Goal: Subscribe to service/newsletter

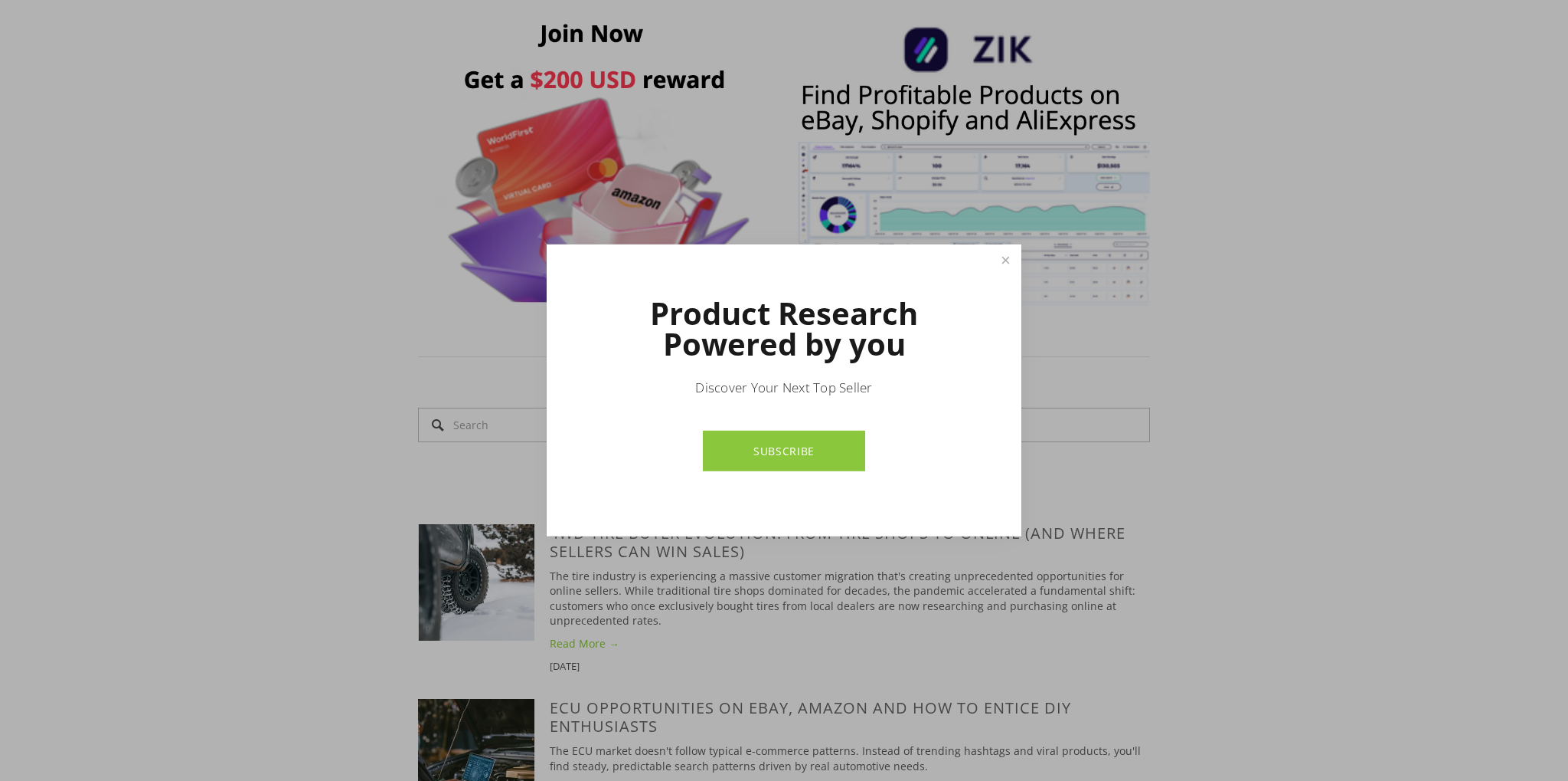
scroll to position [971, 0]
click at [1017, 263] on link "Close" at bounding box center [1005, 259] width 27 height 27
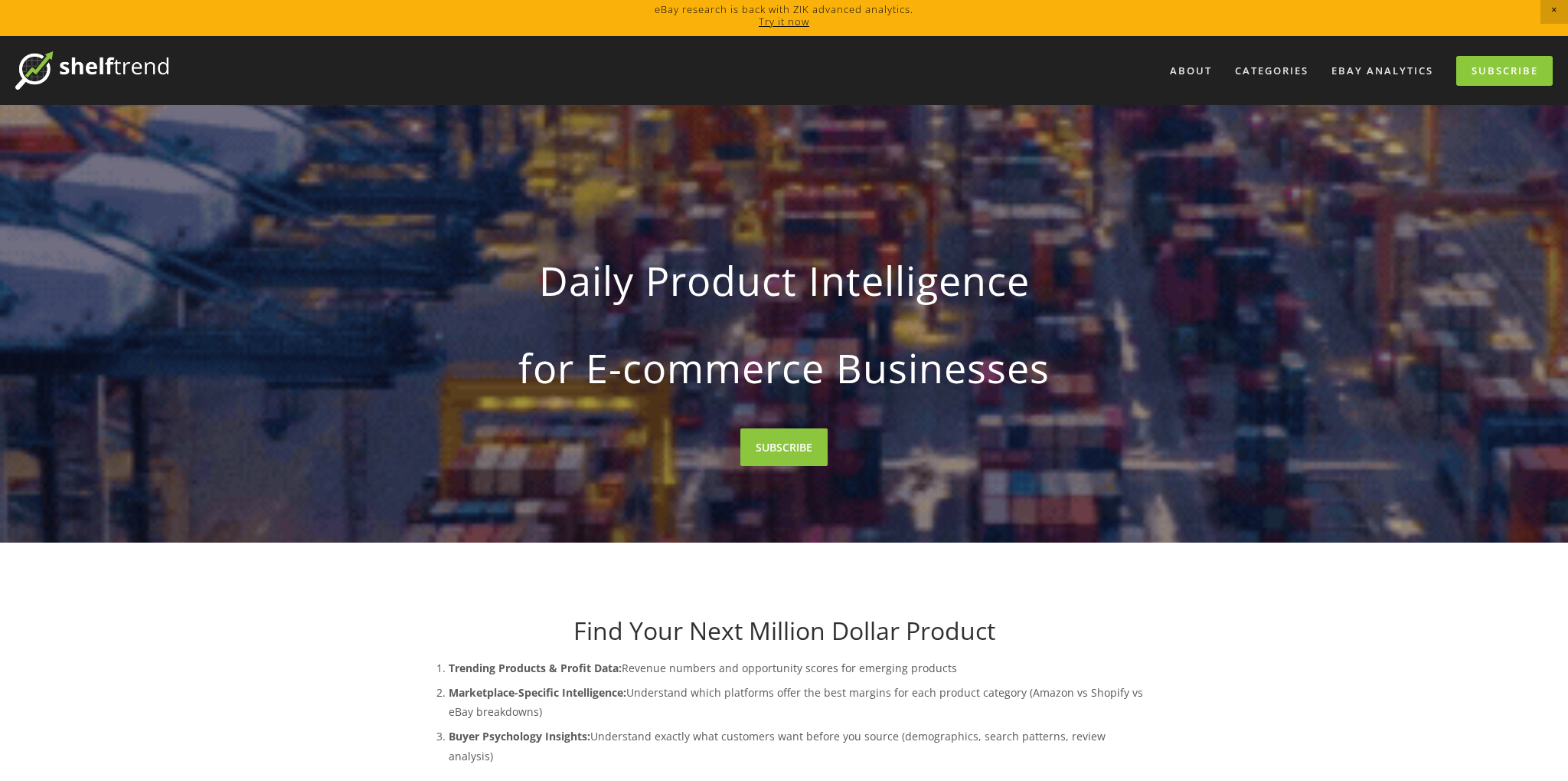
scroll to position [0, 0]
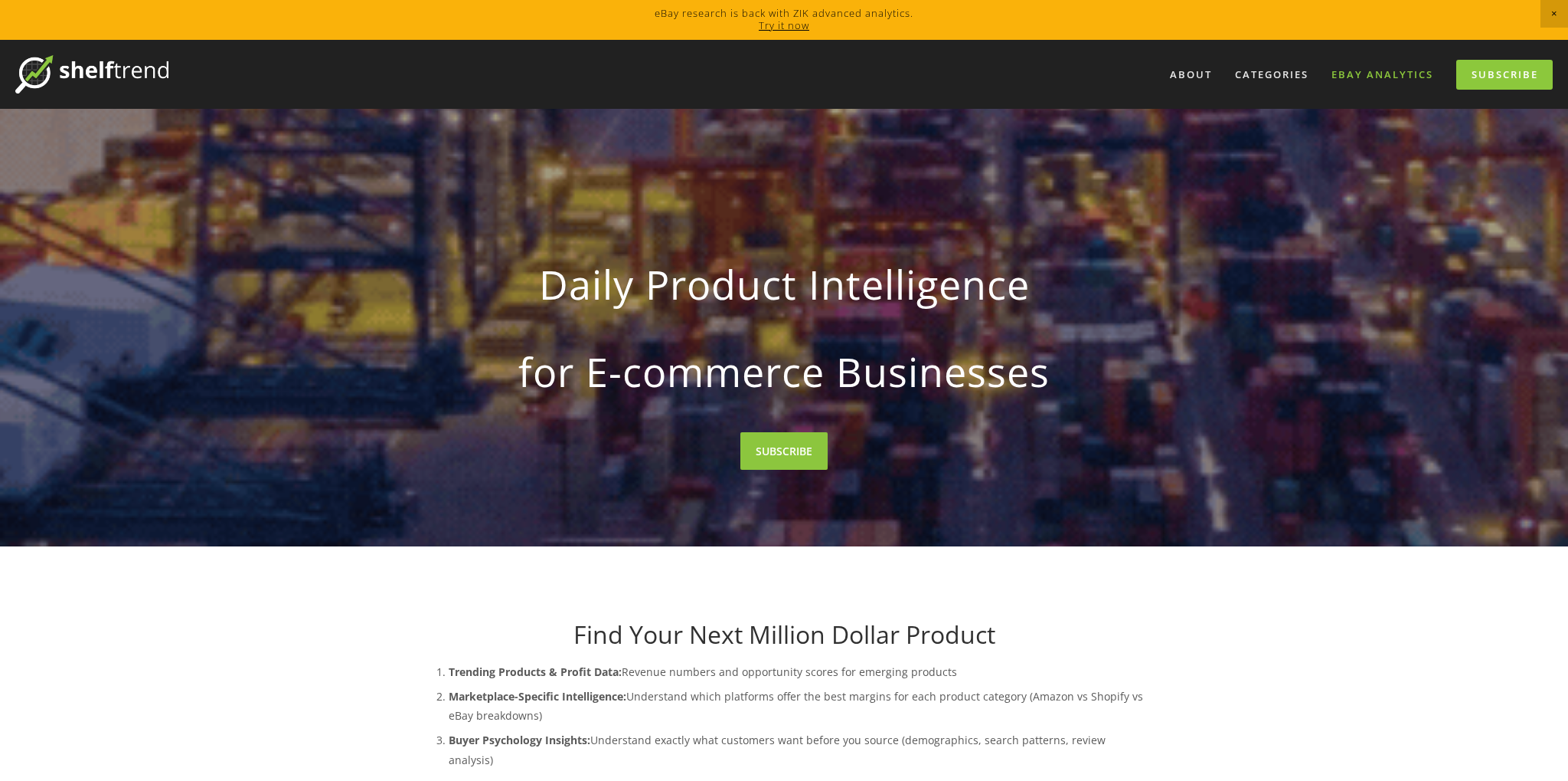
click at [1367, 67] on link "eBay Analytics" at bounding box center [1382, 74] width 121 height 25
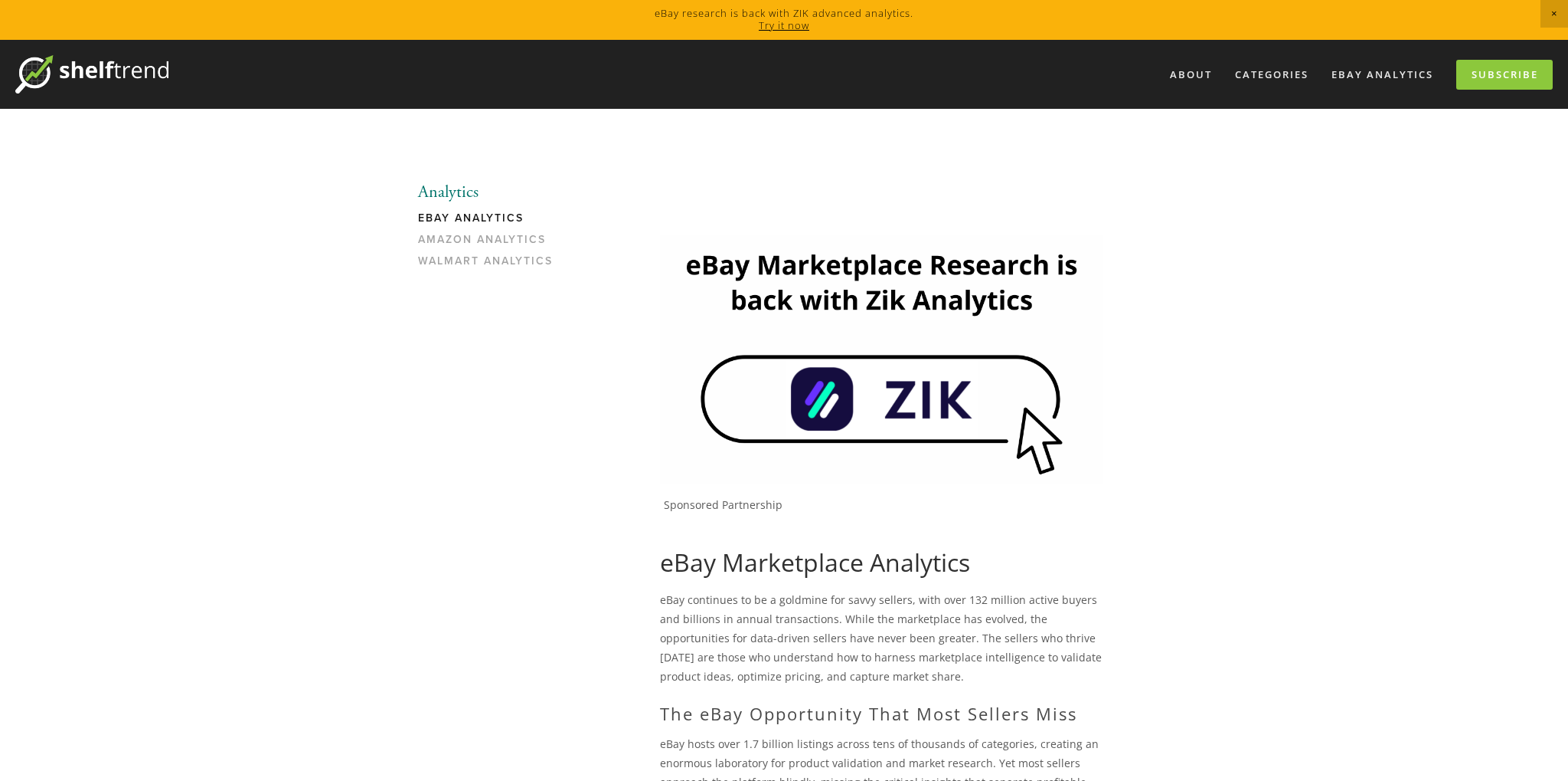
click at [794, 24] on link "Try it now" at bounding box center [784, 25] width 51 height 14
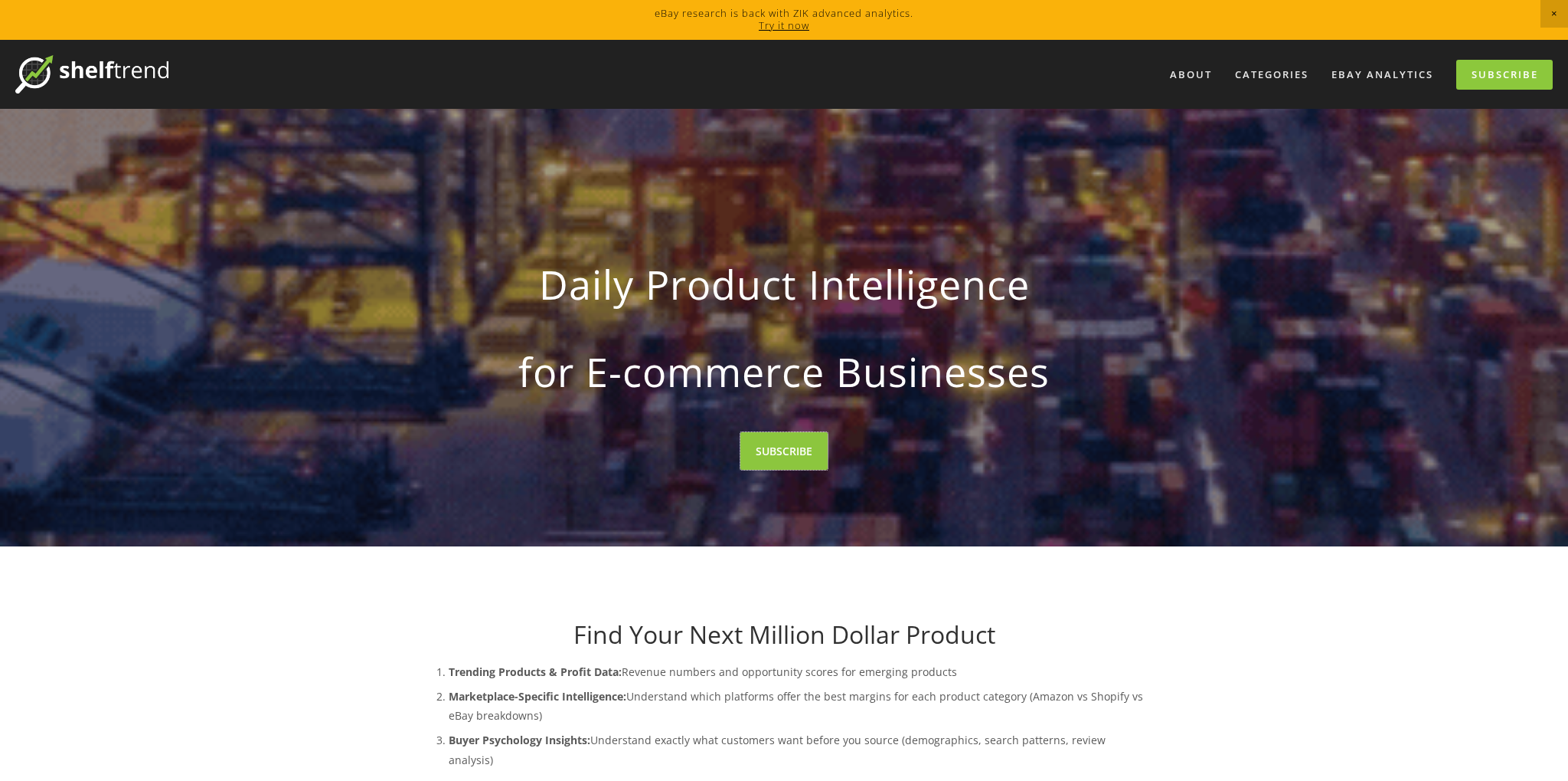
drag, startPoint x: 795, startPoint y: 442, endPoint x: 790, endPoint y: 492, distance: 50.2
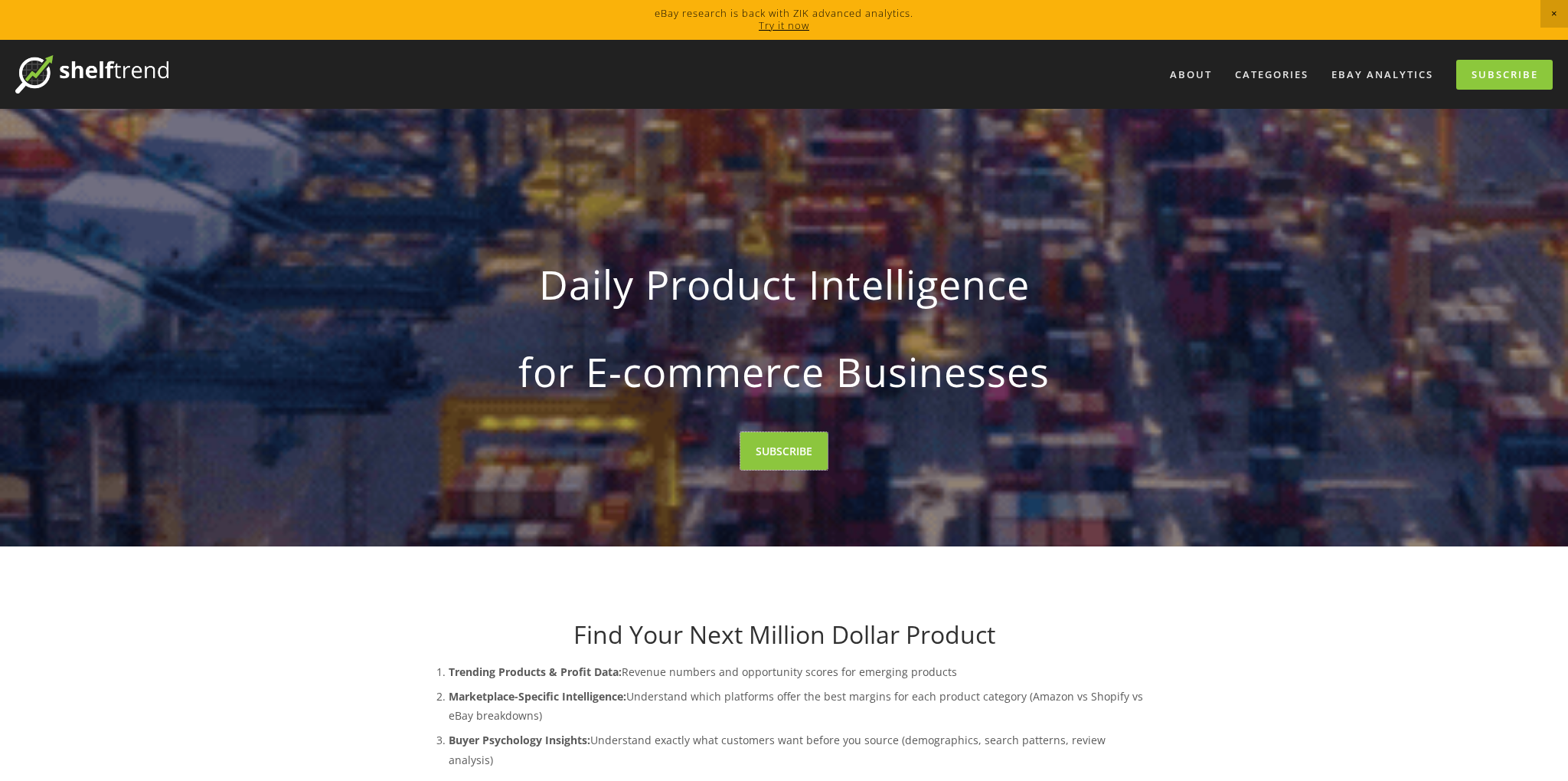
click at [795, 442] on link "SUBSCRIBE" at bounding box center [784, 451] width 87 height 38
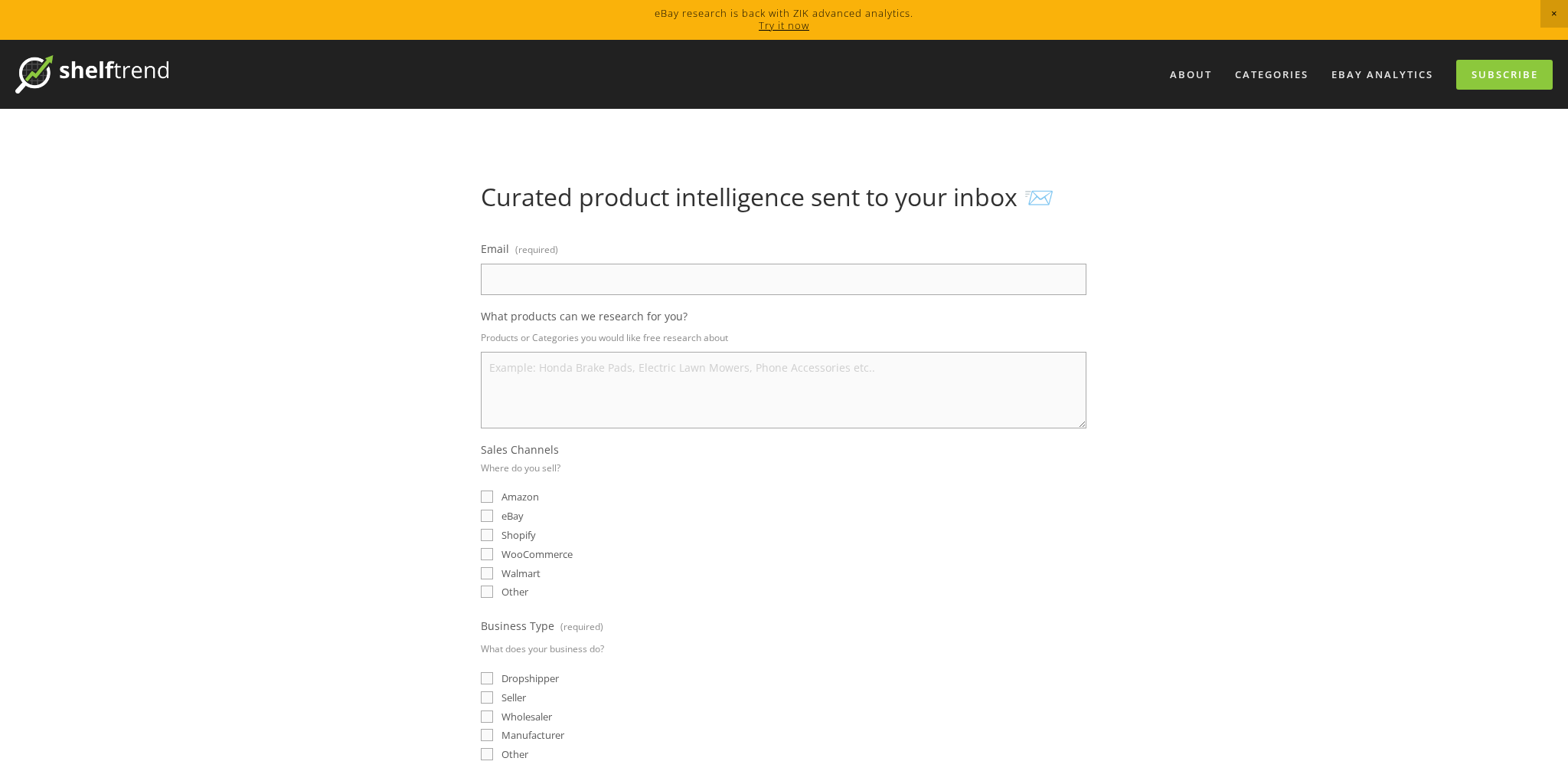
click at [594, 281] on input "Email (required)" at bounding box center [784, 279] width 606 height 31
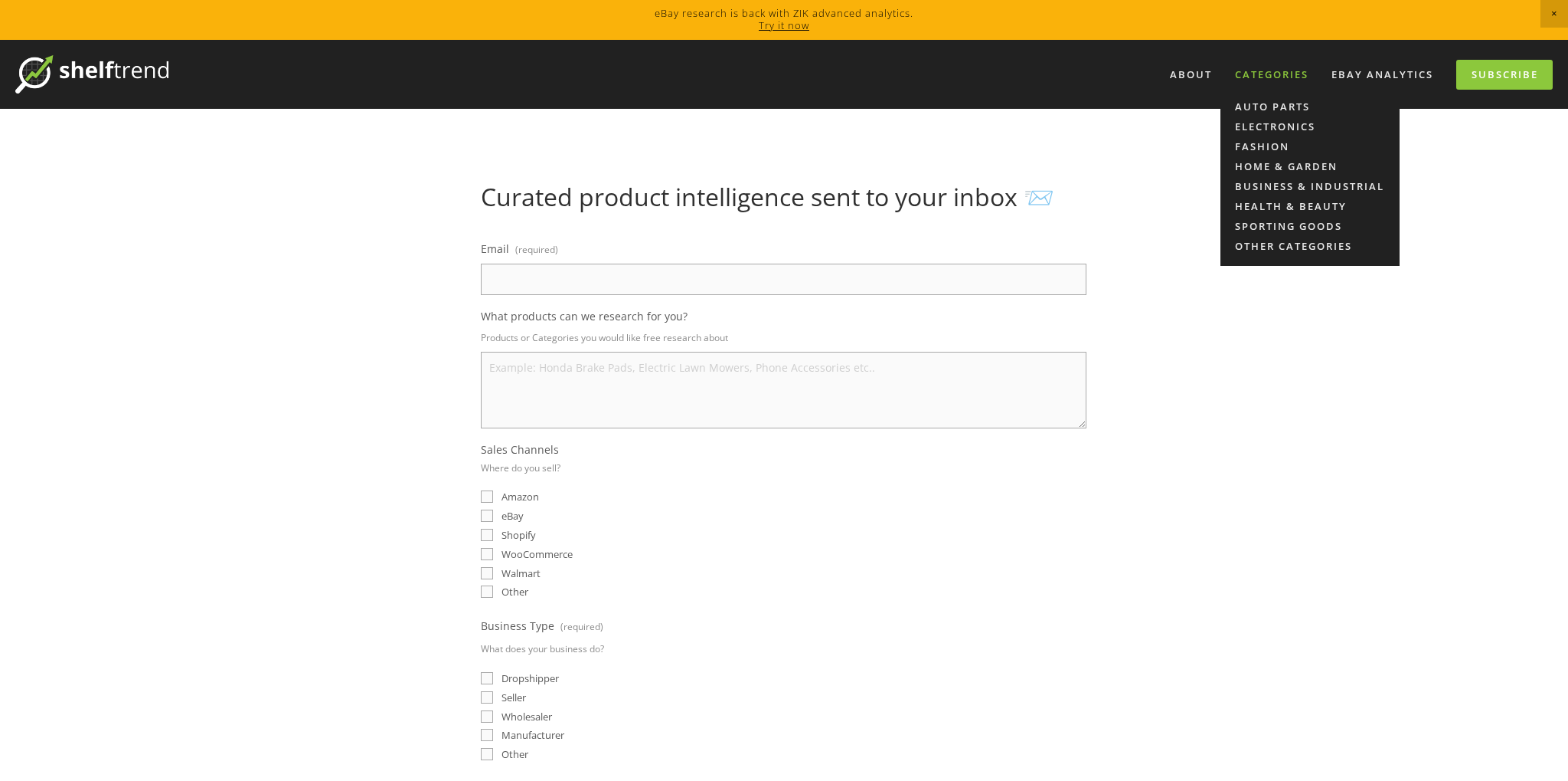
drag, startPoint x: 1312, startPoint y: 228, endPoint x: 1248, endPoint y: 80, distance: 161.2
click at [1311, 225] on div "About Categories Auto Parts Electronics Fashion Home & Garden" at bounding box center [784, 691] width 1568 height 1303
click at [1253, 70] on div "Categories" at bounding box center [1272, 74] width 94 height 25
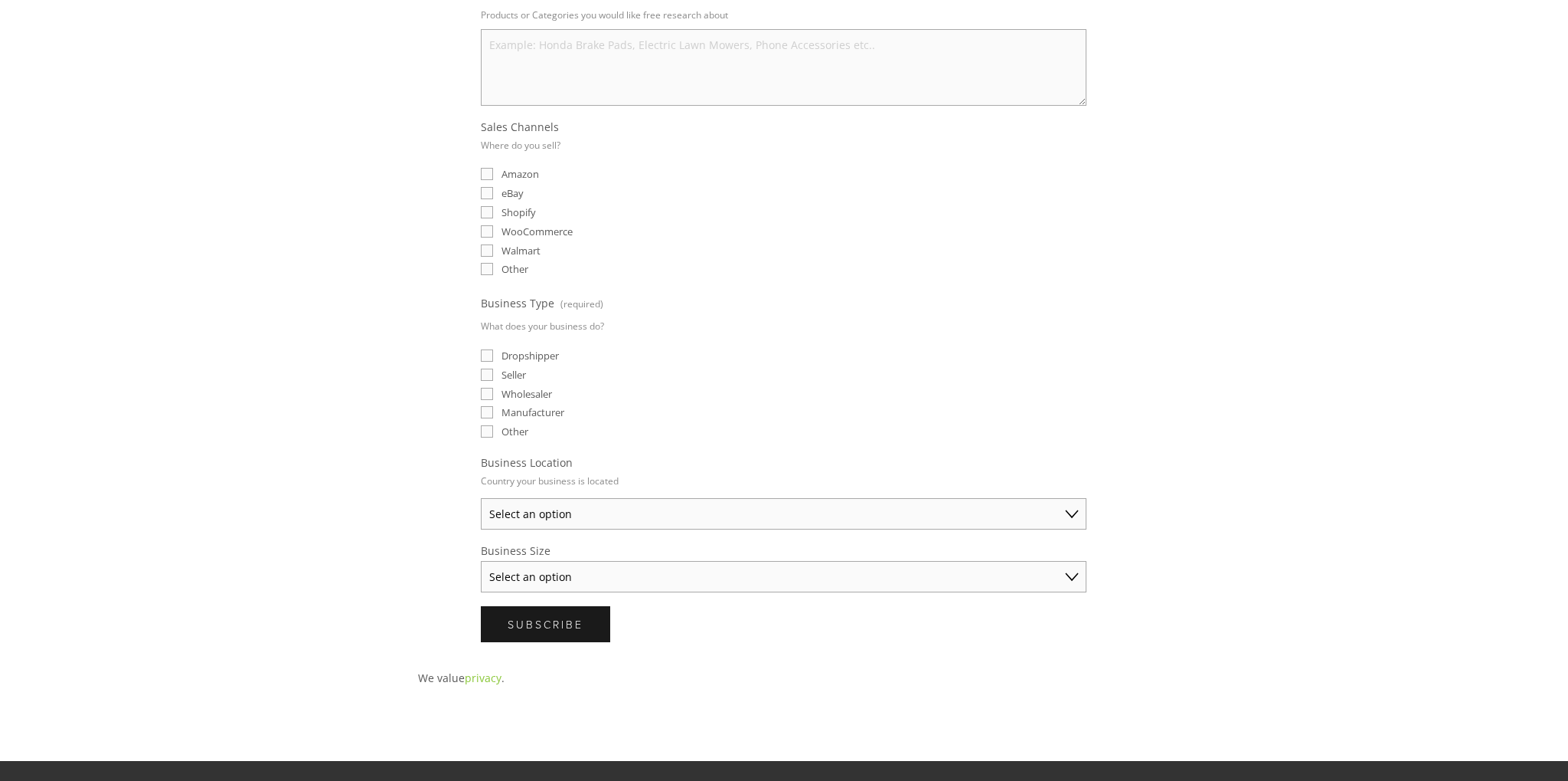
scroll to position [323, 0]
click at [488, 189] on input "eBay" at bounding box center [486, 191] width 12 height 12
checkbox input "true"
click at [488, 172] on input "Amazon" at bounding box center [486, 173] width 12 height 12
checkbox input "true"
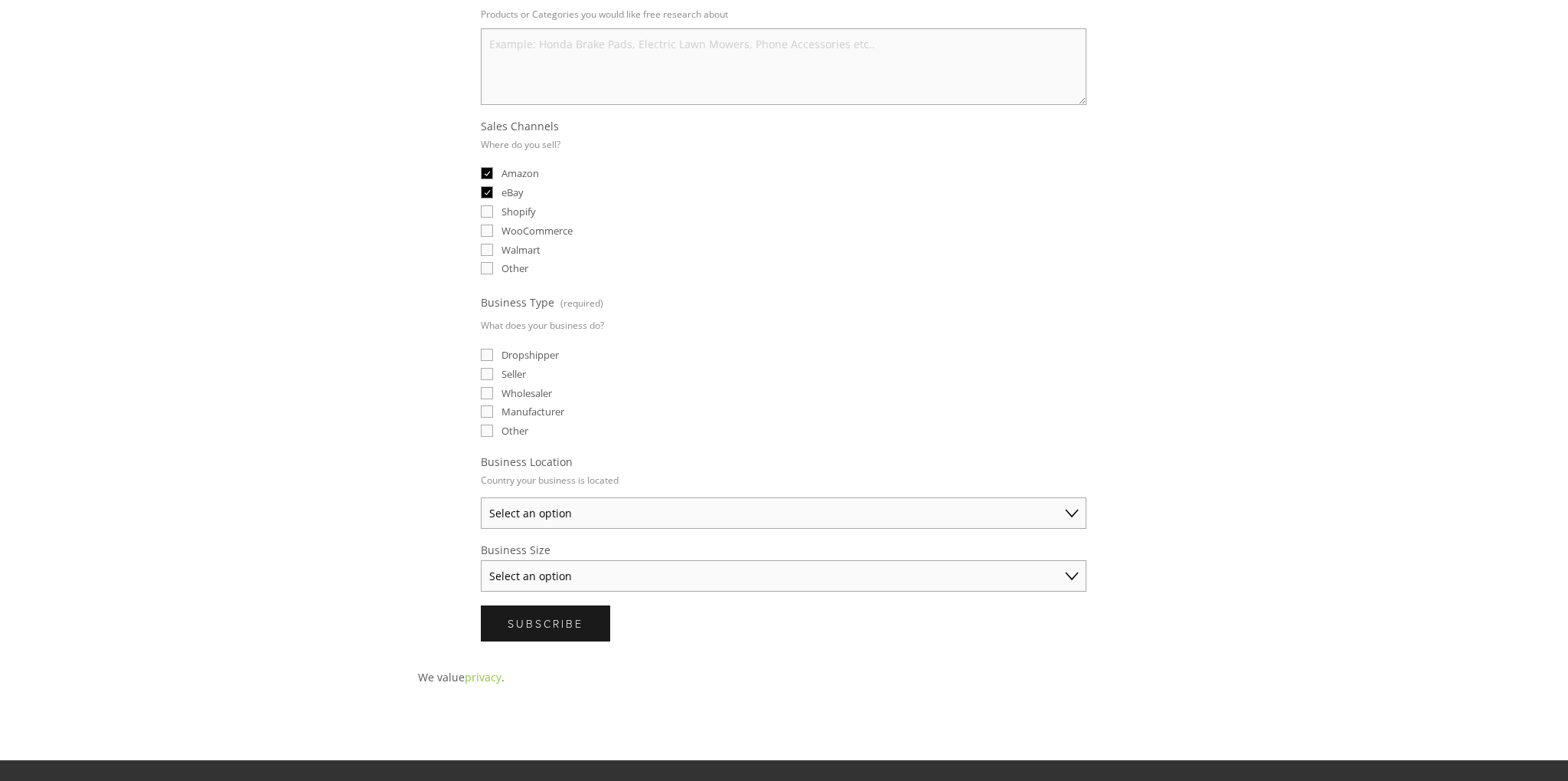
click at [487, 204] on label "Shopify" at bounding box center [509, 211] width 55 height 14
click at [487, 205] on input "Shopify" at bounding box center [486, 211] width 12 height 12
checkbox input "true"
click at [481, 497] on select "Select an option Australia United States United Kingdom China Japan Germany Can…" at bounding box center [784, 512] width 606 height 31
select select "United States"
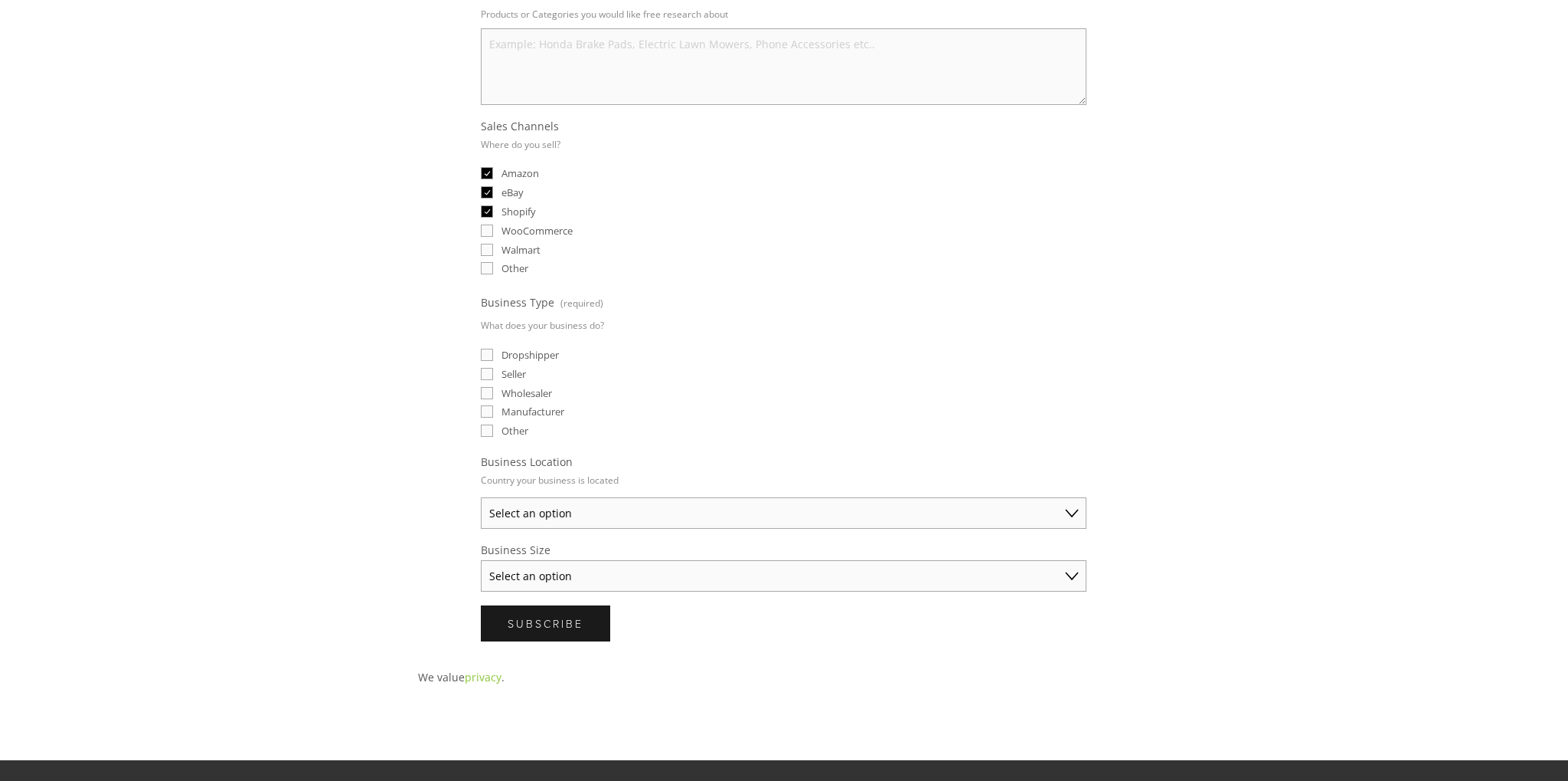
click option "United States" at bounding box center [0, 0] width 0 height 0
click at [481, 560] on select "Select an option Solo Merchant (under $50K annual sales) Small Business ($50K -…" at bounding box center [784, 576] width 606 height 31
select select "Small Business ($50K - $250K annual sales)"
click option "Small Business ($50K - $250K annual sales)" at bounding box center [0, 0] width 0 height 0
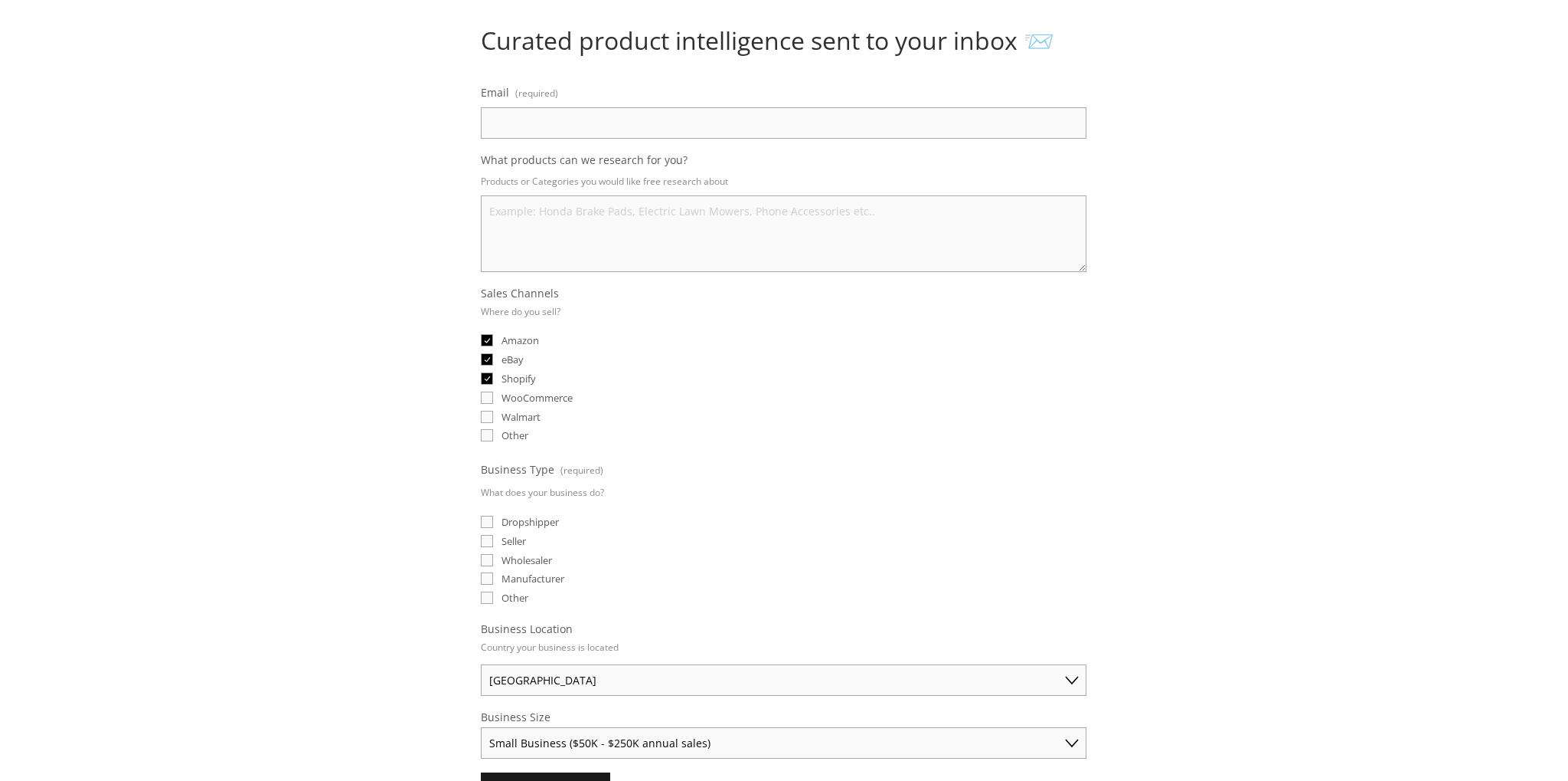
scroll to position [0, 0]
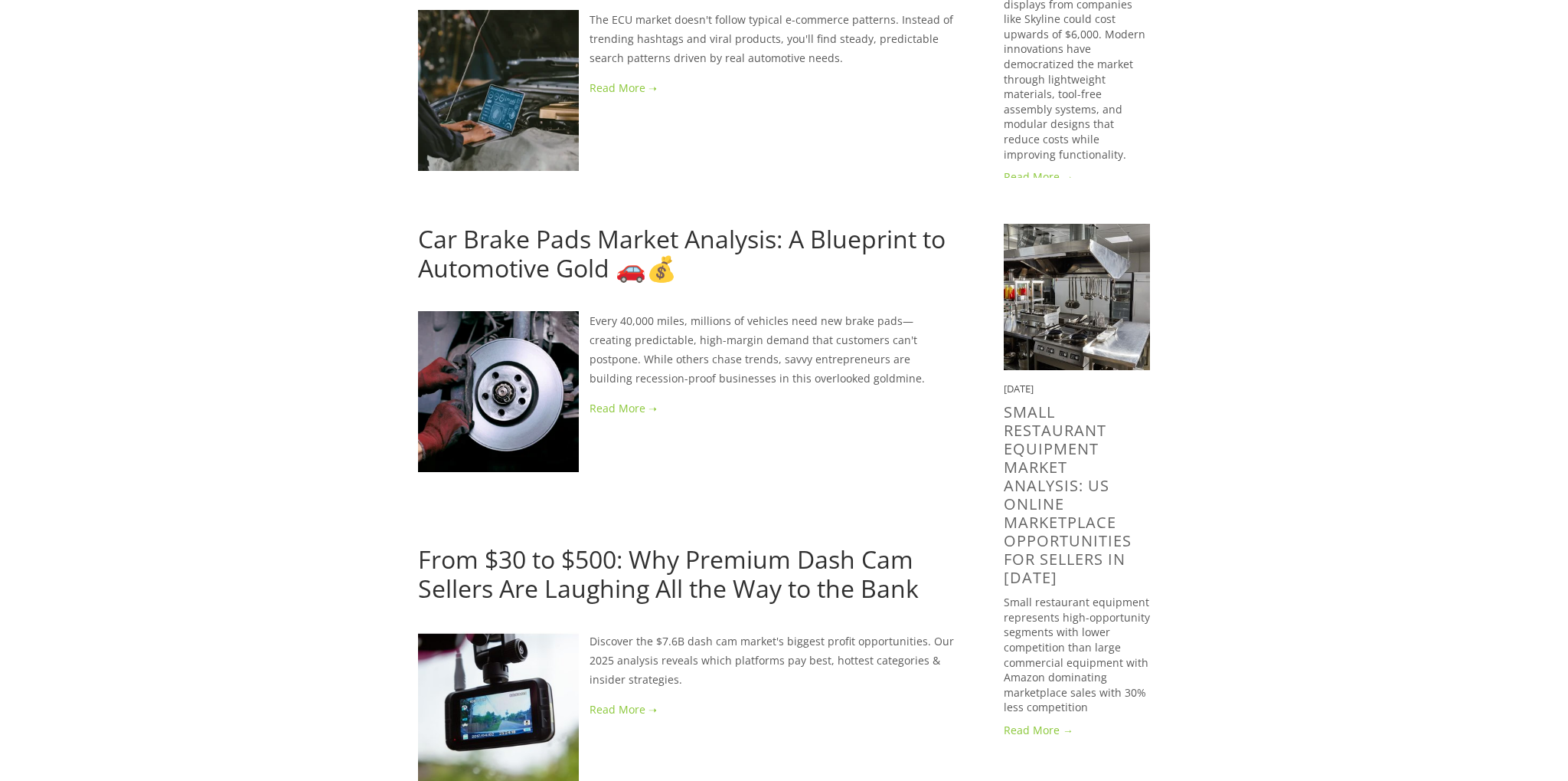
scroll to position [1941, 0]
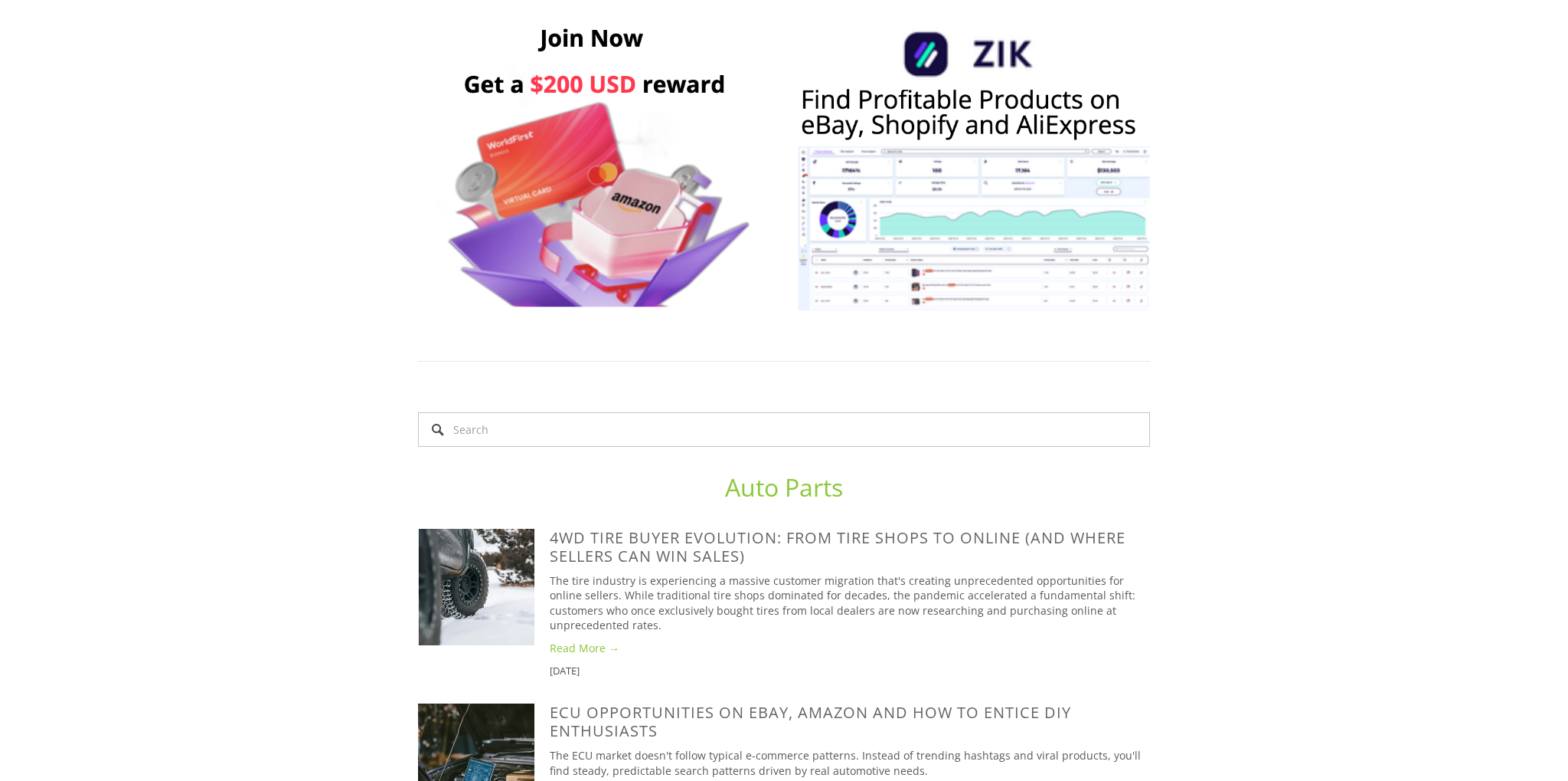
scroll to position [971, 0]
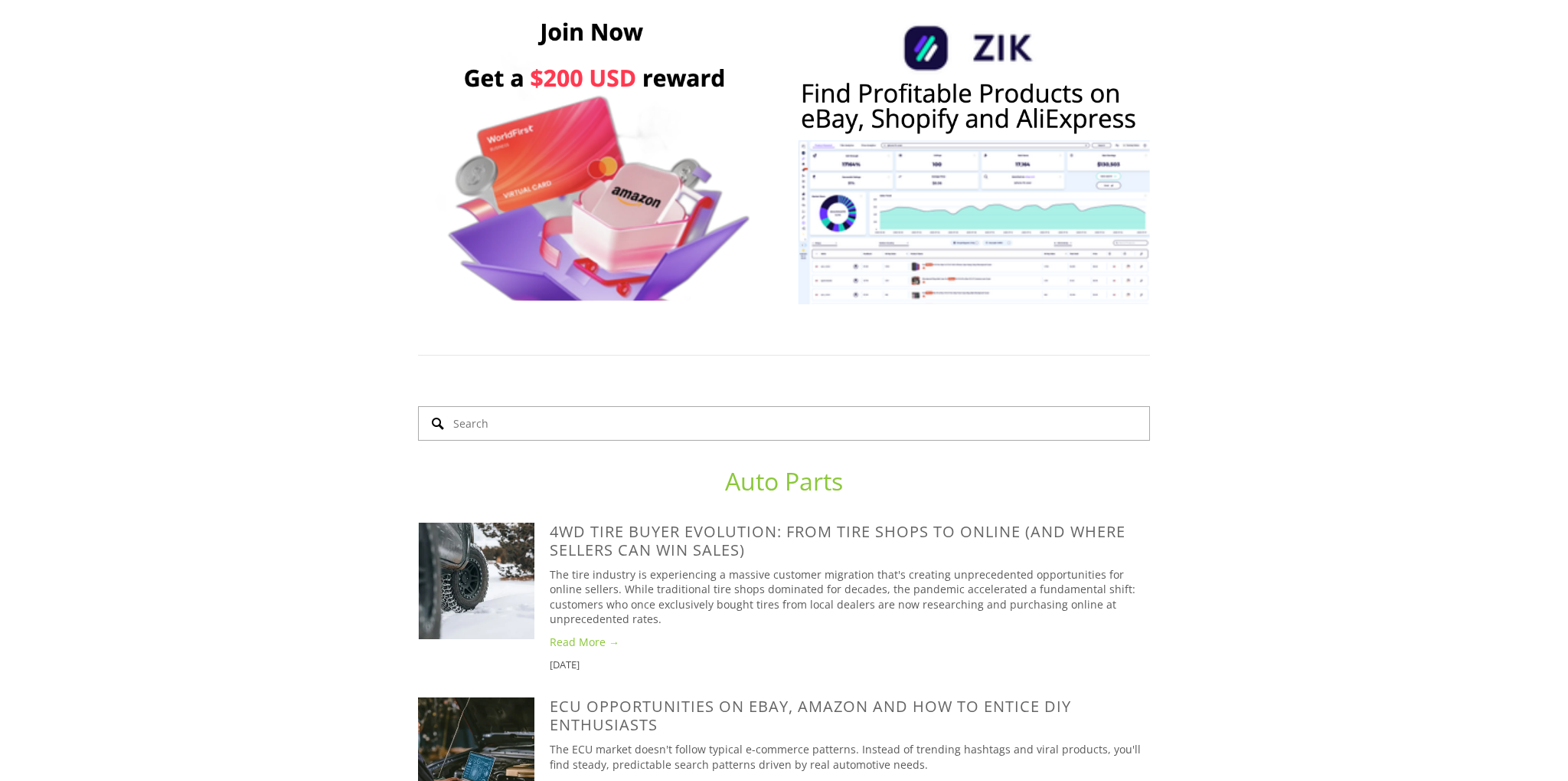
click at [533, 406] on input "Search" at bounding box center [784, 422] width 732 height 34
type input "pet art"
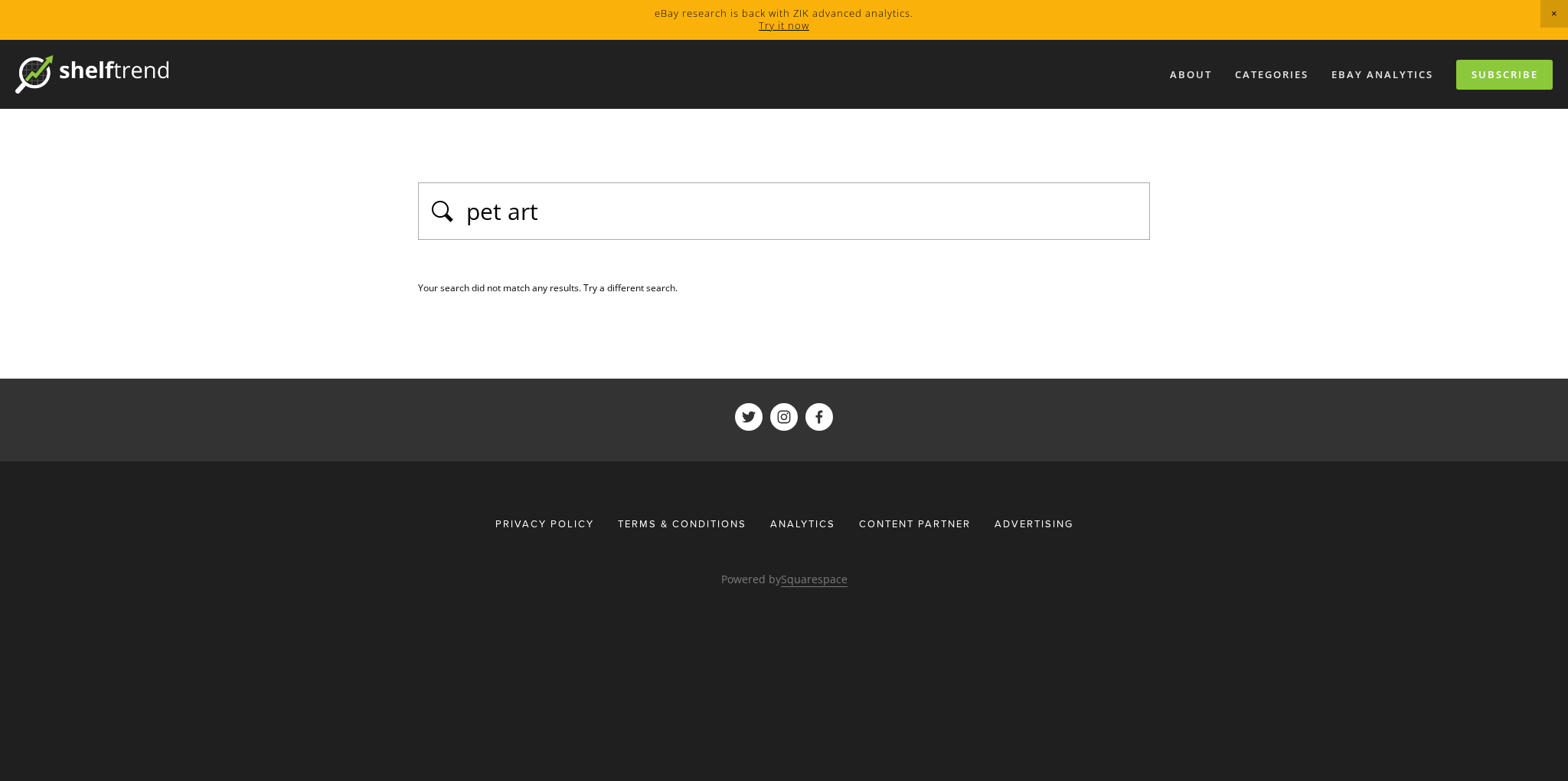
click at [1081, 587] on p "Powered by Squarespace" at bounding box center [784, 579] width 732 height 19
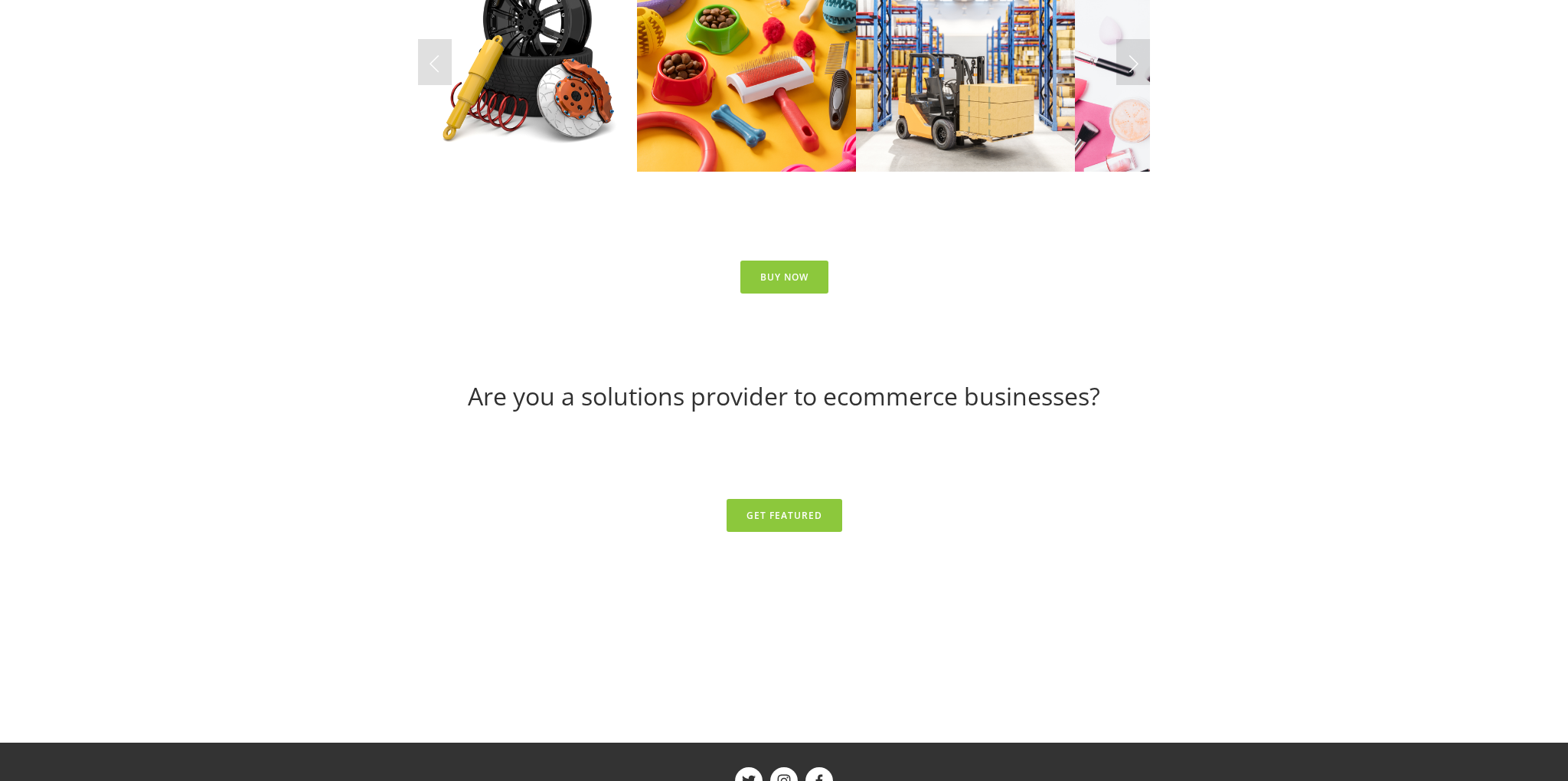
scroll to position [6677, 0]
